Goal: Navigation & Orientation: Find specific page/section

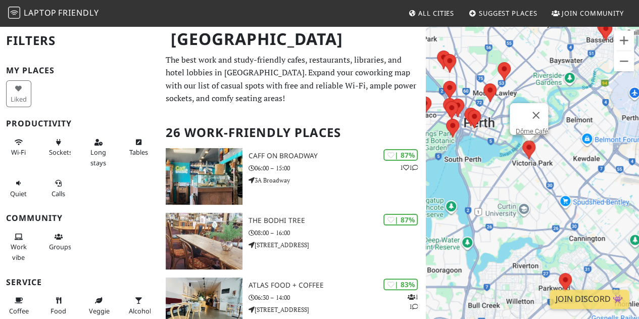
click at [522, 140] on area at bounding box center [522, 140] width 0 height 0
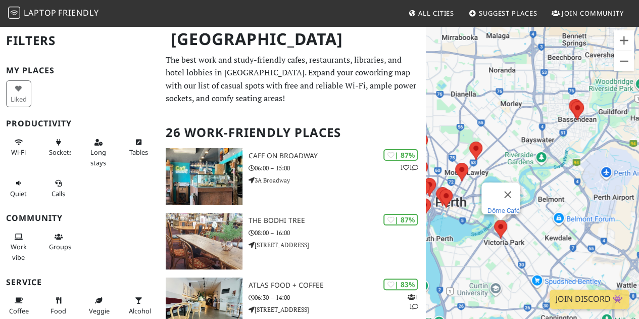
click at [495, 207] on link "Dôme Café" at bounding box center [503, 211] width 32 height 8
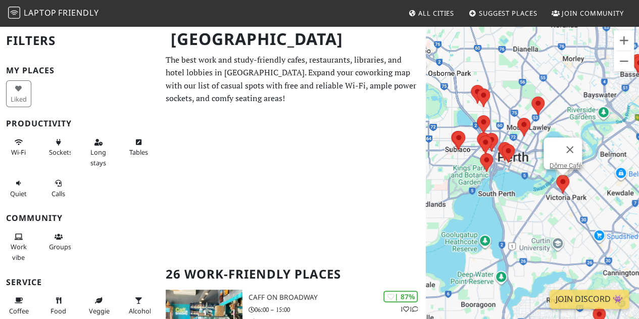
drag, startPoint x: 532, startPoint y: 226, endPoint x: 594, endPoint y: 180, distance: 76.6
click at [596, 180] on div "To navigate, press the arrow keys. Dôme Café" at bounding box center [532, 184] width 213 height 319
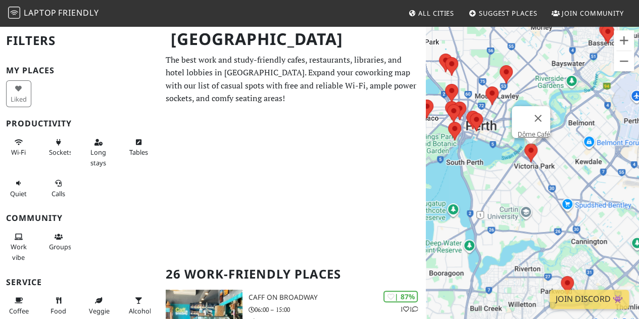
drag, startPoint x: 552, startPoint y: 227, endPoint x: 520, endPoint y: 211, distance: 36.4
click at [520, 211] on div "To navigate, press the arrow keys. Dôme Café" at bounding box center [532, 184] width 213 height 319
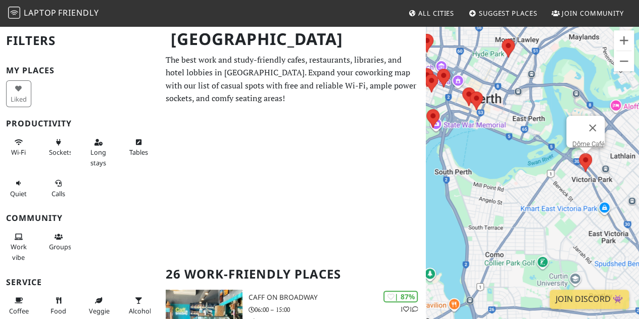
drag, startPoint x: 507, startPoint y: 201, endPoint x: 549, endPoint y: 204, distance: 41.5
click at [549, 204] on div "To navigate, press the arrow keys. Dôme Café" at bounding box center [532, 184] width 213 height 319
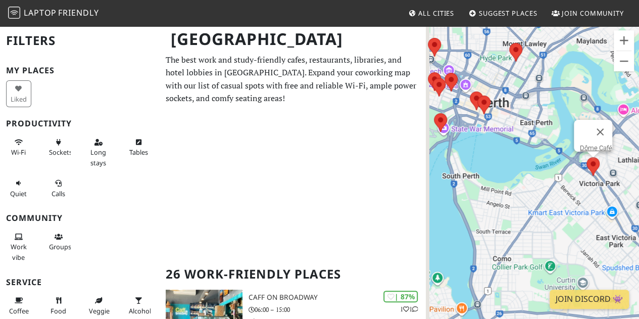
drag, startPoint x: 481, startPoint y: 150, endPoint x: 492, endPoint y: 156, distance: 12.7
click at [492, 156] on div "To navigate, press the arrow keys. Dôme Café" at bounding box center [532, 184] width 213 height 319
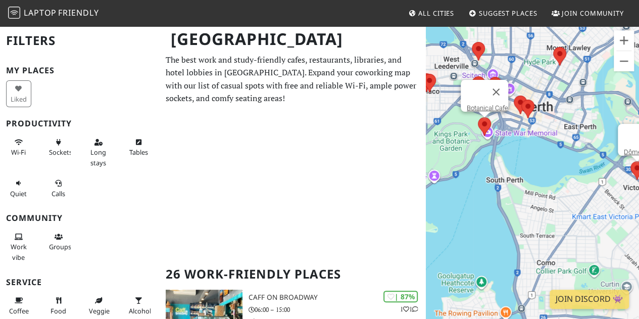
click at [478, 117] on area at bounding box center [478, 117] width 0 height 0
click at [521, 99] on area at bounding box center [521, 99] width 0 height 0
